Goal: Find contact information: Find contact information

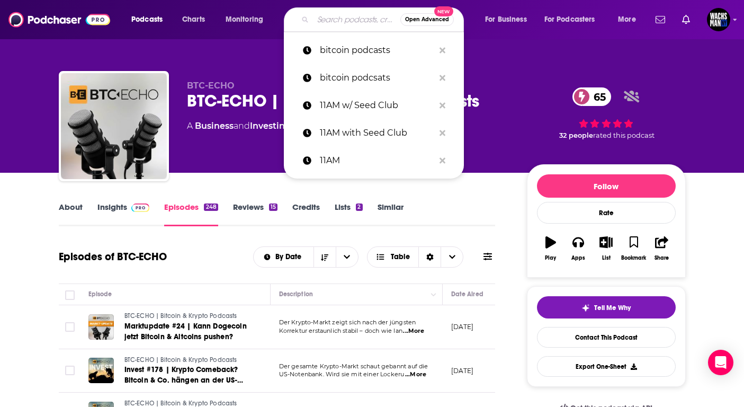
click at [333, 19] on input "Search podcasts, credits, & more..." at bounding box center [356, 19] width 87 height 17
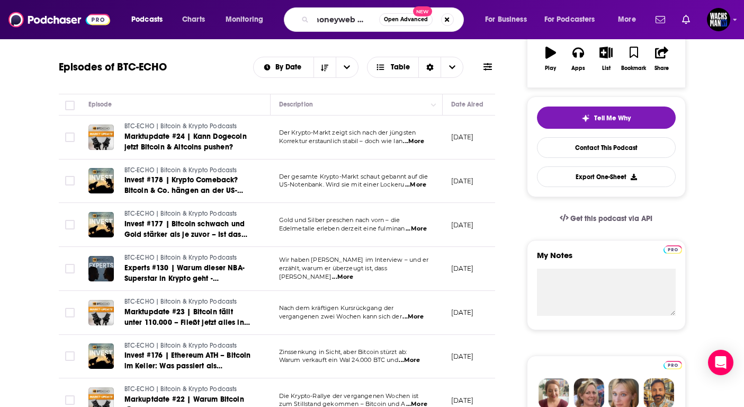
type input "moneyweb crypto"
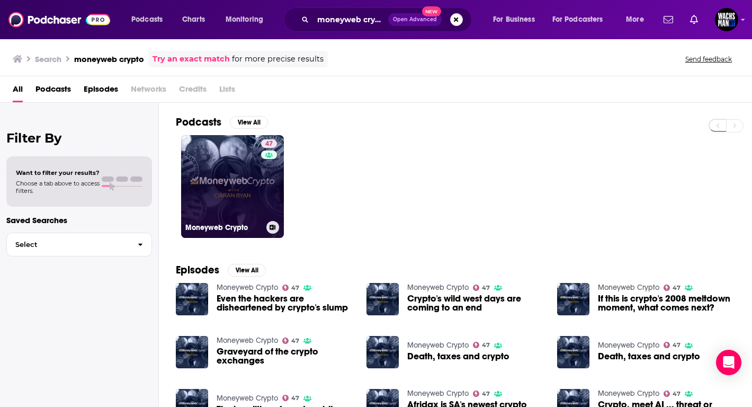
click at [249, 187] on link "47 Moneyweb Crypto" at bounding box center [232, 186] width 103 height 103
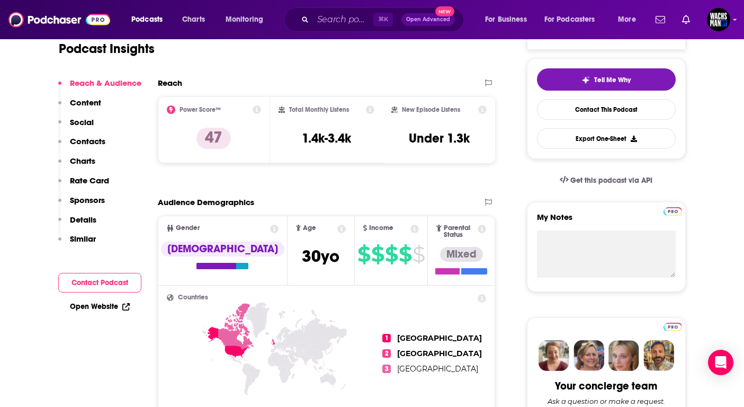
scroll to position [175, 0]
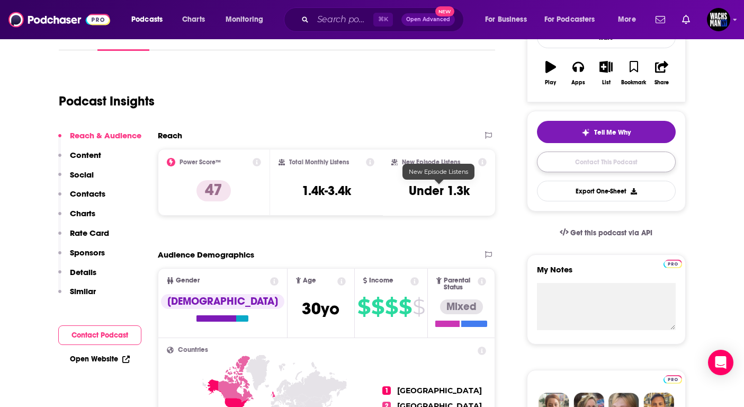
click at [609, 163] on link "Contact This Podcast" at bounding box center [606, 161] width 139 height 21
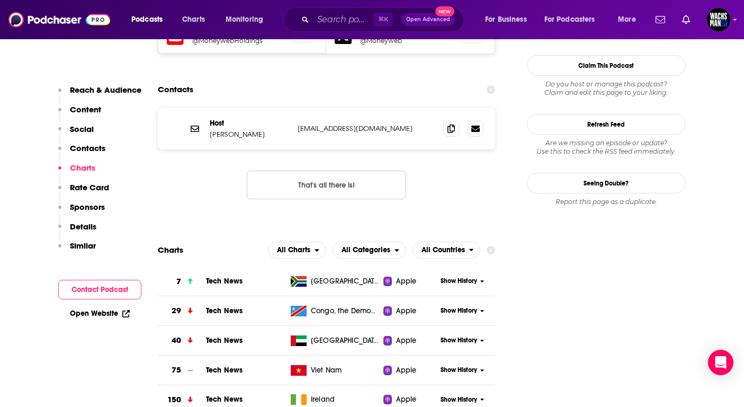
scroll to position [921, 0]
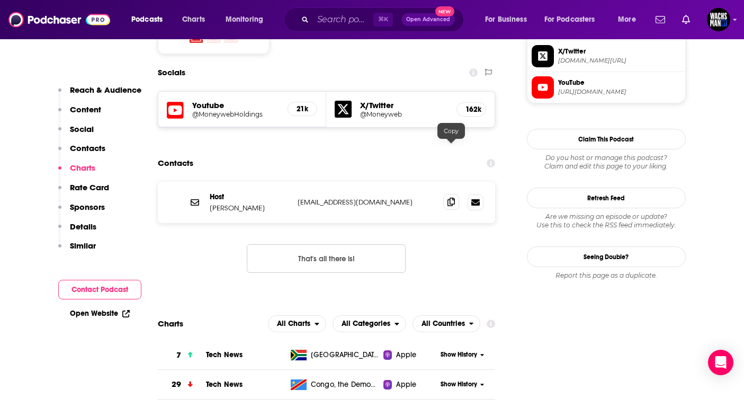
click at [447, 194] on span at bounding box center [451, 202] width 16 height 16
click at [454, 198] on icon at bounding box center [451, 202] width 7 height 8
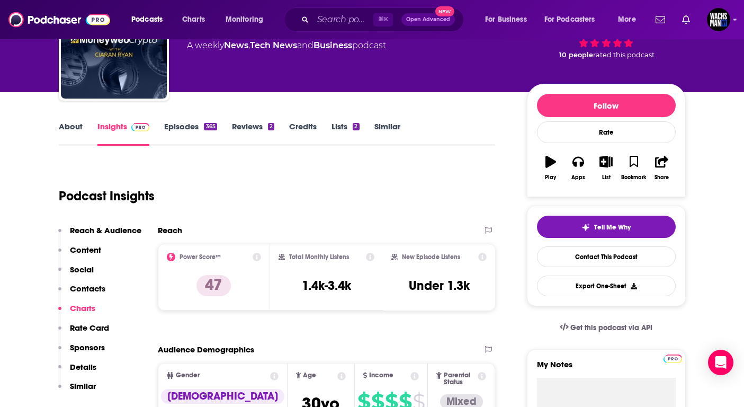
scroll to position [0, 0]
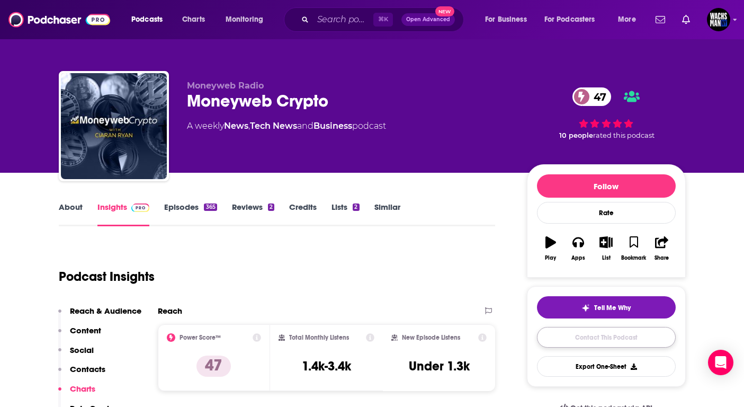
click at [614, 345] on link "Contact This Podcast" at bounding box center [606, 337] width 139 height 21
